Goal: Information Seeking & Learning: Learn about a topic

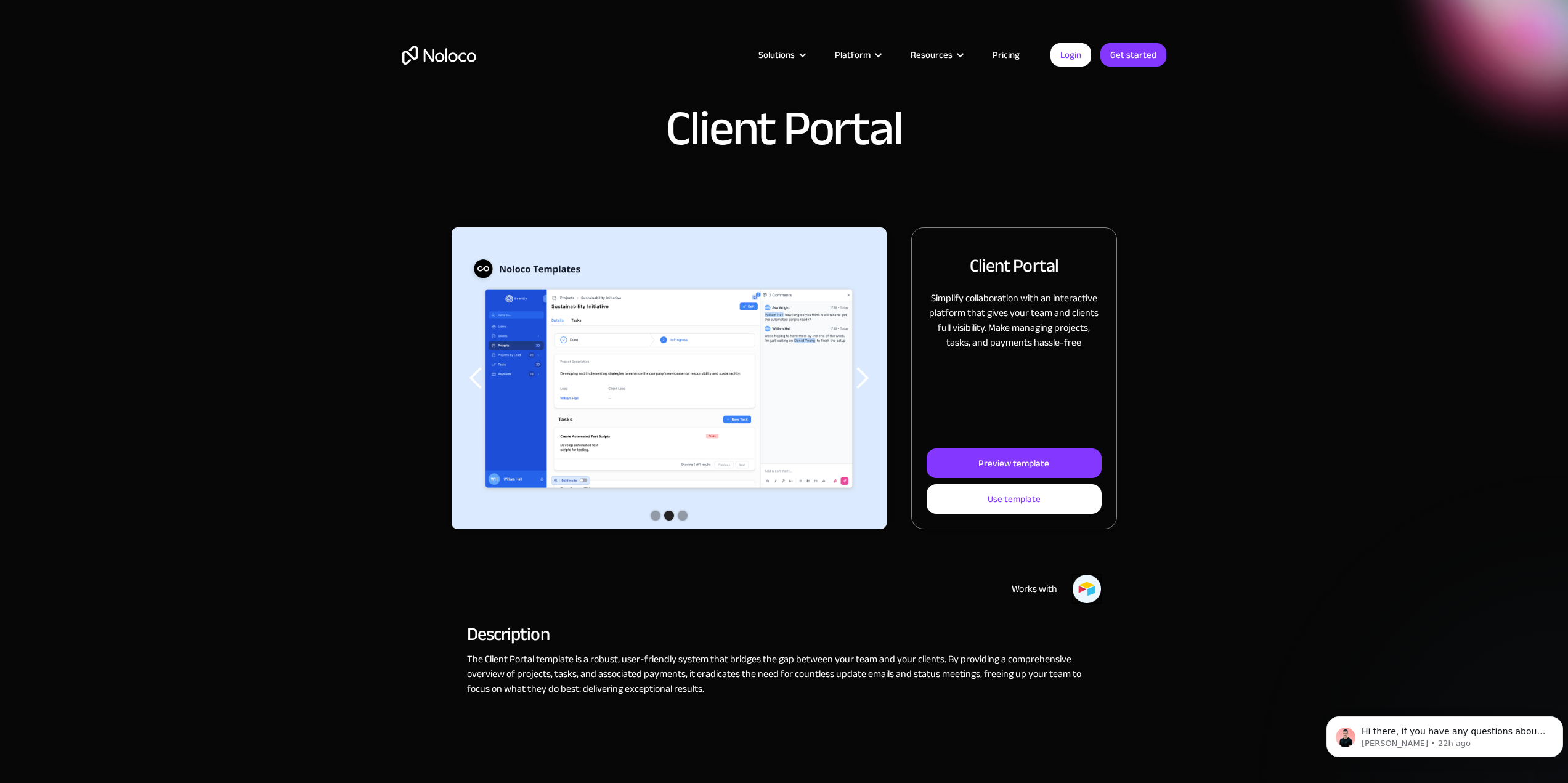
click at [998, 56] on link "Pricing" at bounding box center [1006, 54] width 58 height 16
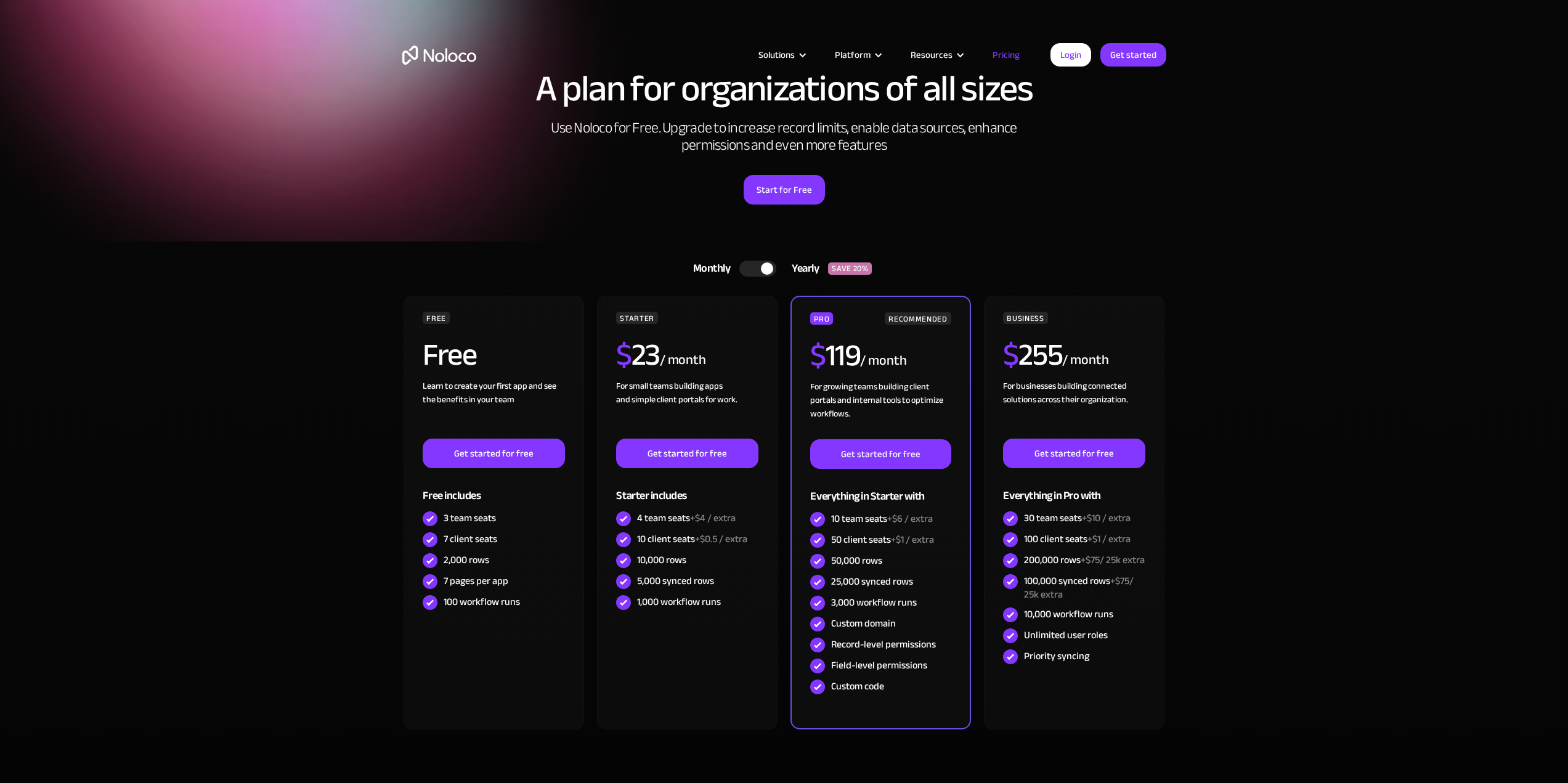
scroll to position [61, 0]
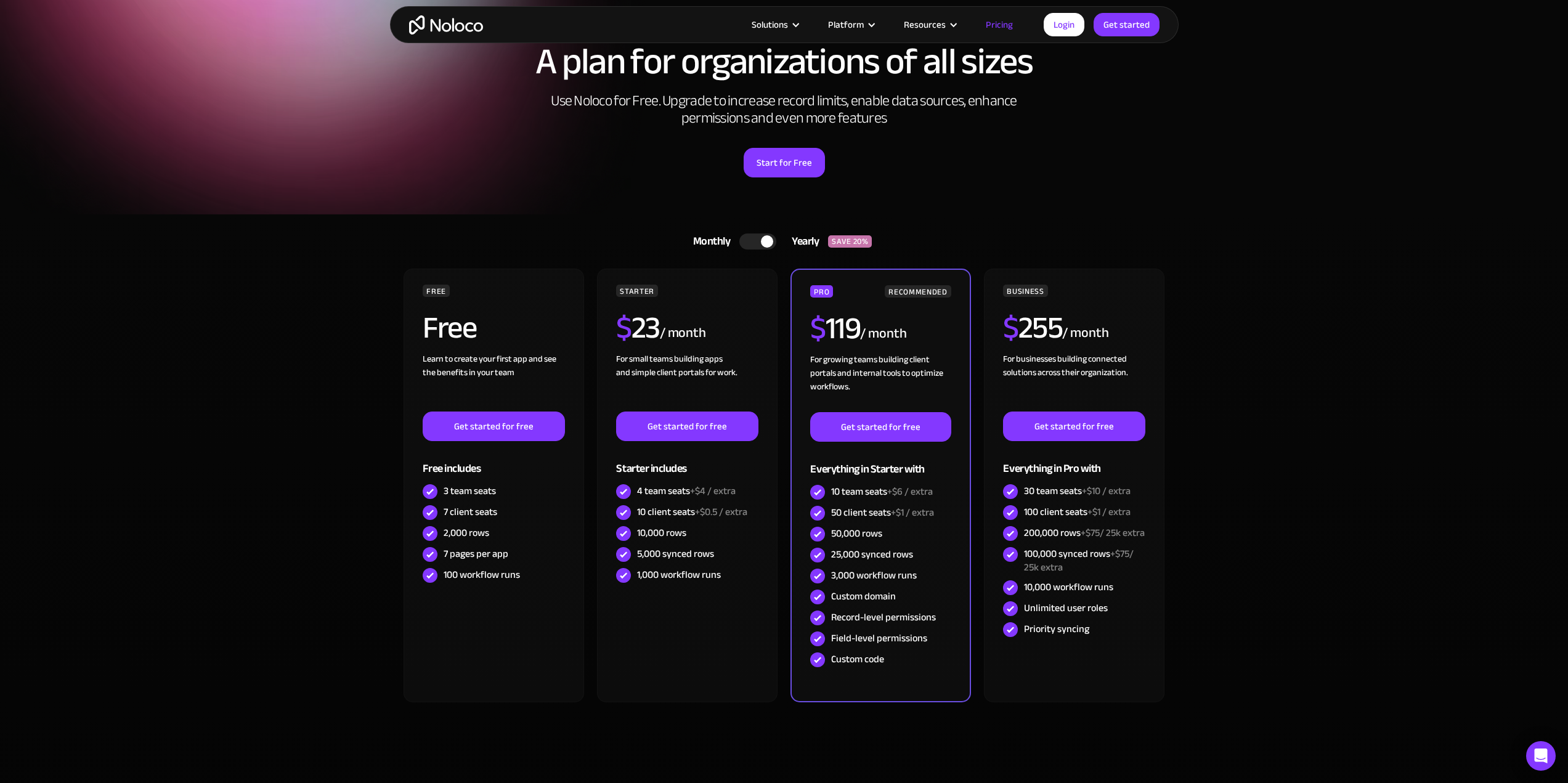
click at [761, 248] on div at bounding box center [758, 241] width 37 height 16
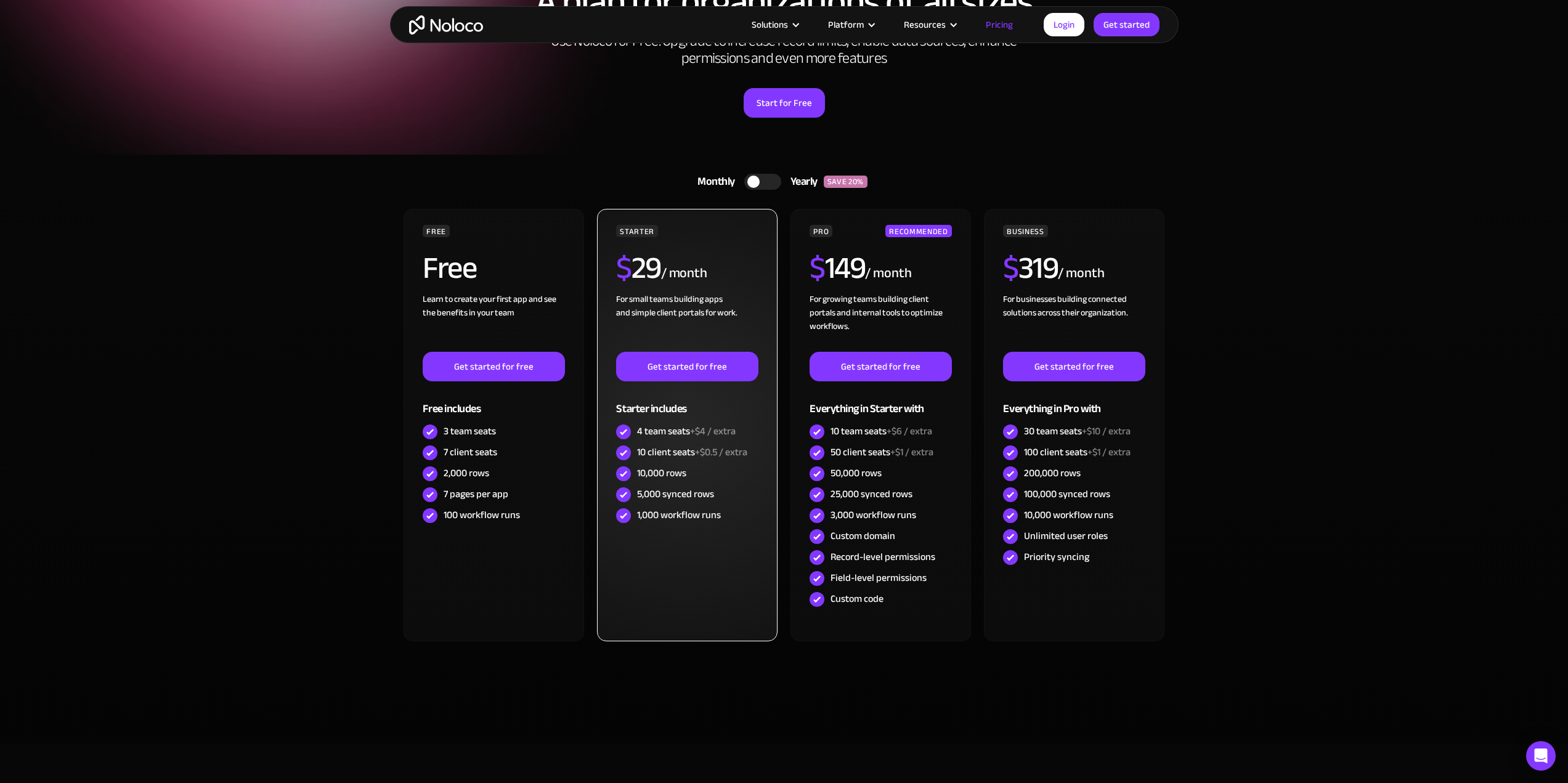
scroll to position [123, 0]
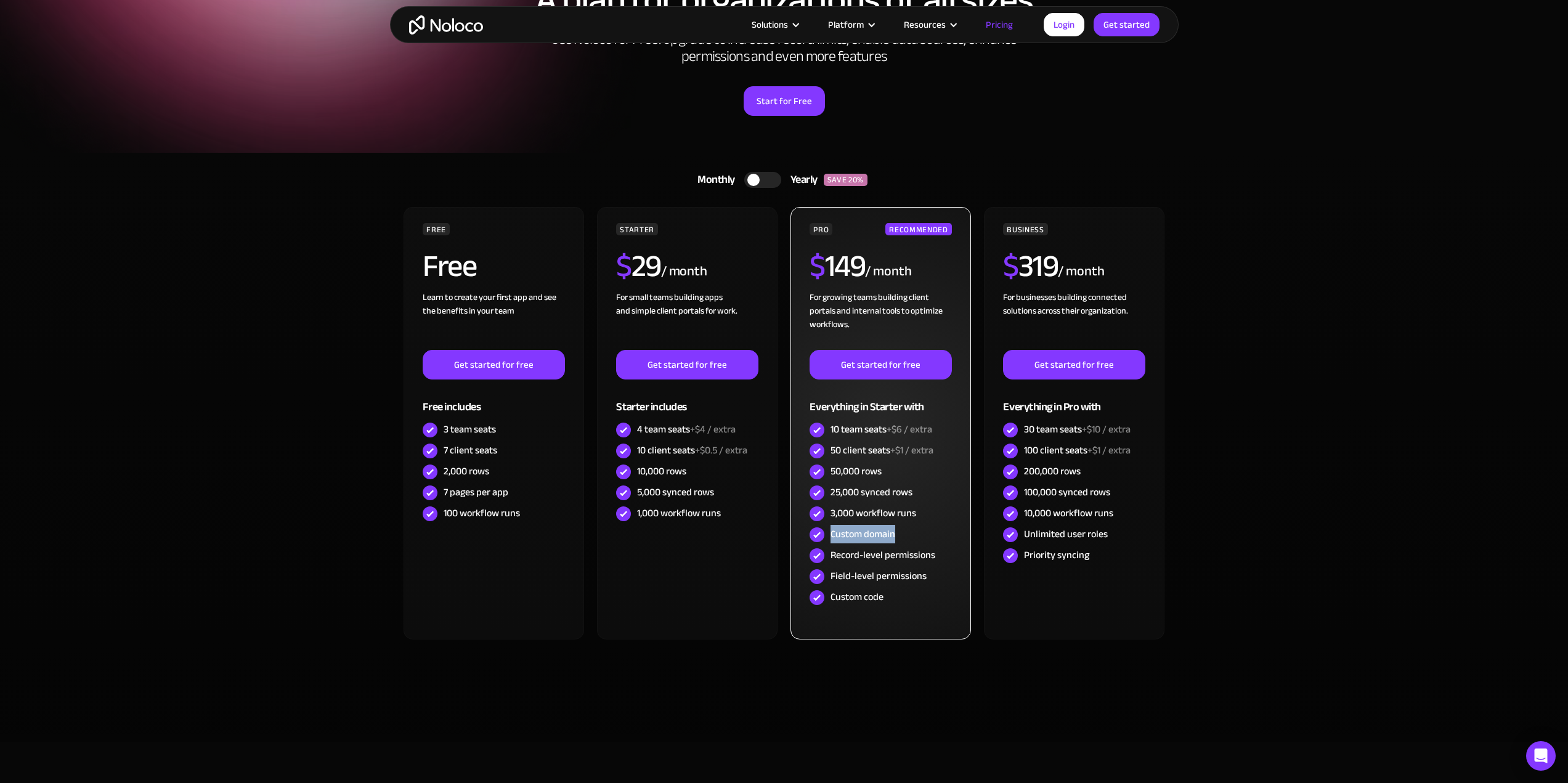
drag, startPoint x: 831, startPoint y: 535, endPoint x: 897, endPoint y: 534, distance: 66.0
click at [897, 534] on div "Custom domain" at bounding box center [880, 534] width 141 height 21
click at [901, 535] on div "Custom domain" at bounding box center [880, 534] width 141 height 21
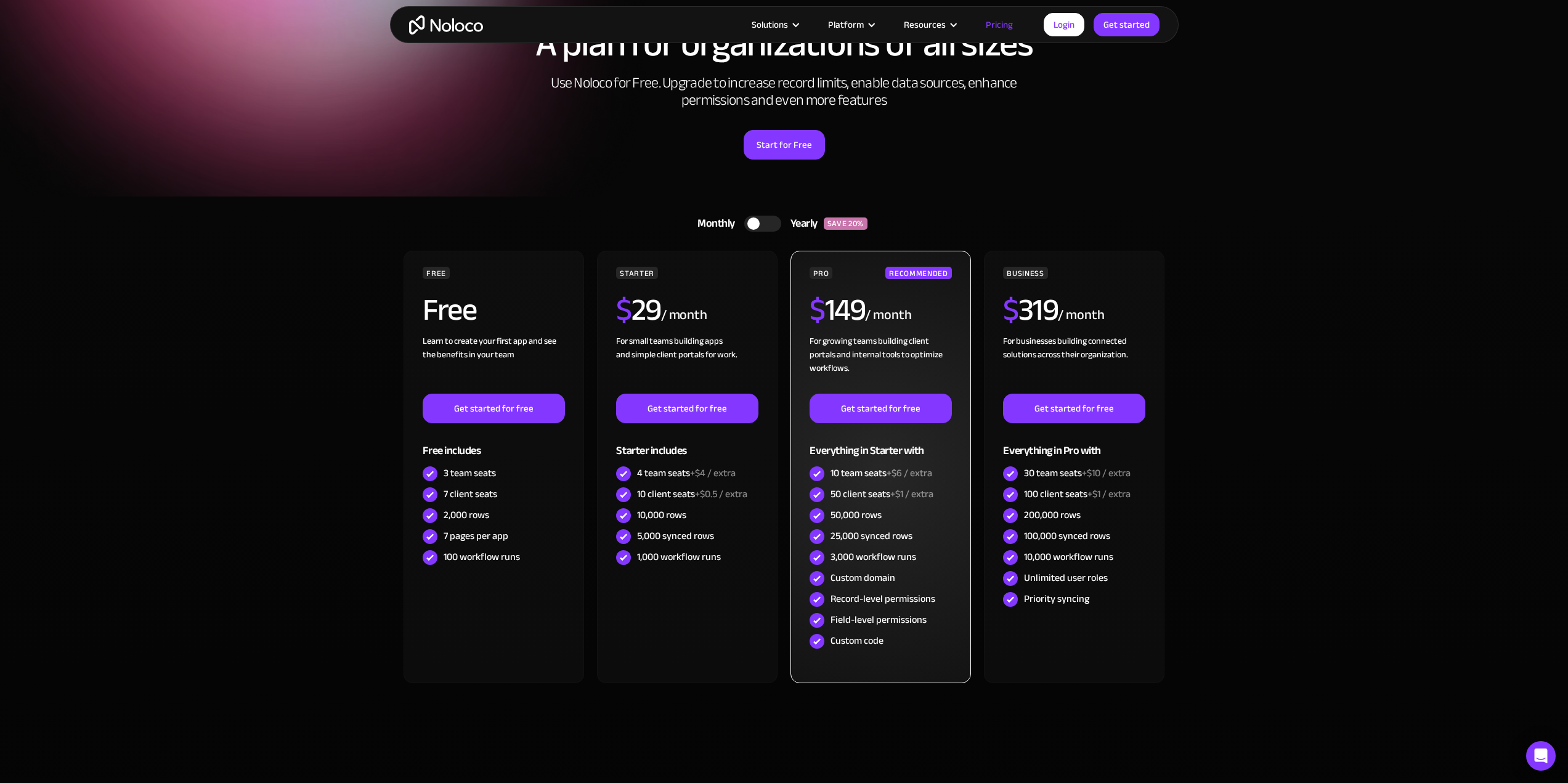
scroll to position [0, 0]
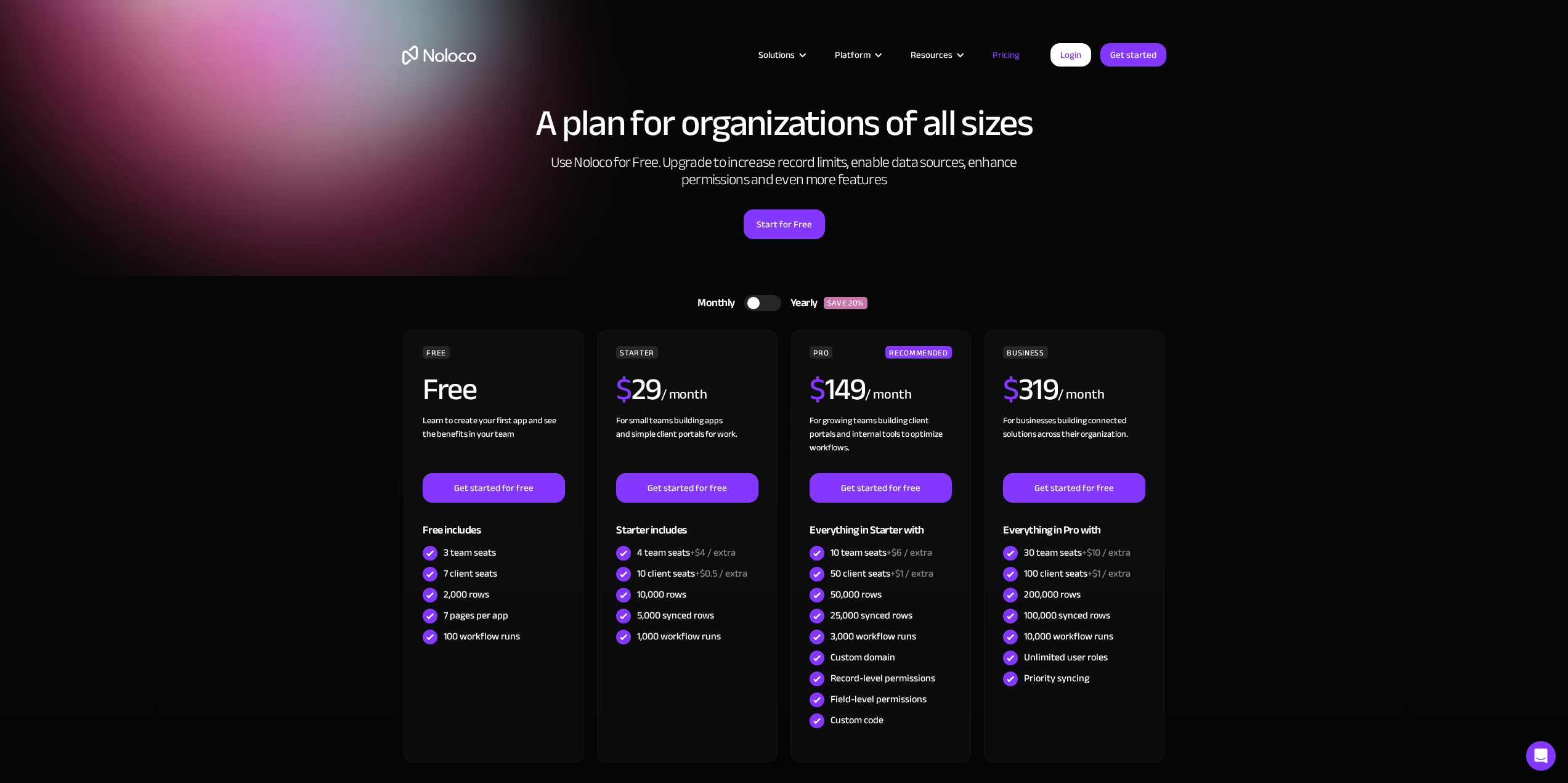
click at [442, 56] on img "home" at bounding box center [439, 54] width 74 height 19
